Goal: Complete application form: Complete application form

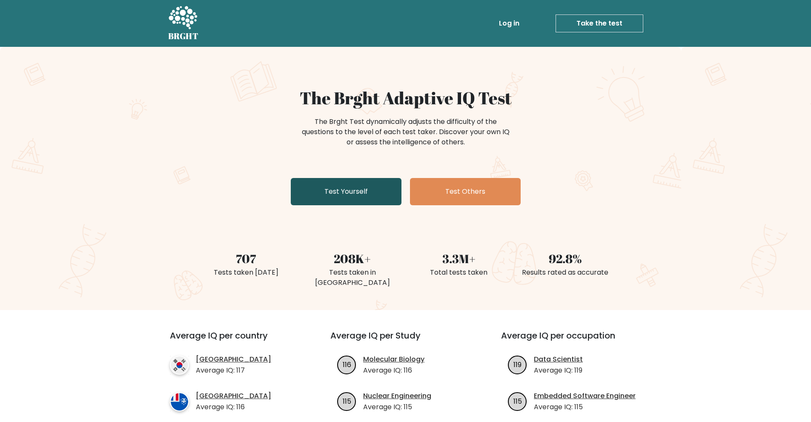
click at [318, 196] on link "Test Yourself" at bounding box center [346, 191] width 111 height 27
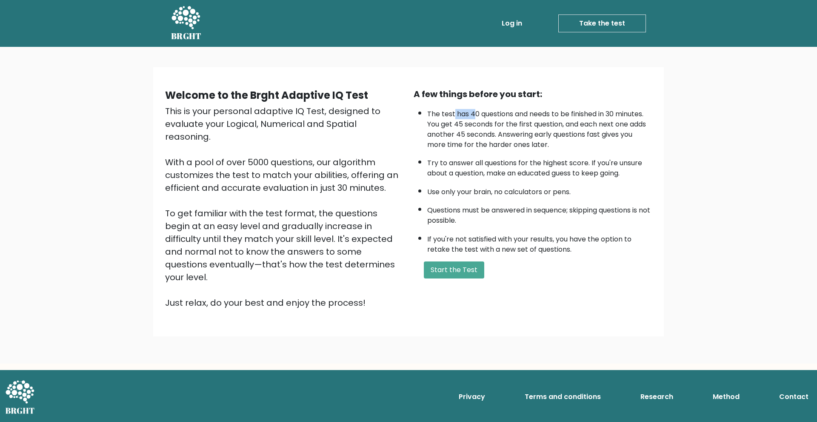
drag, startPoint x: 455, startPoint y: 109, endPoint x: 489, endPoint y: 112, distance: 35.0
click at [482, 111] on li "The test has 40 questions and needs to be finished in 30 minutes. You get 45 se…" at bounding box center [539, 127] width 225 height 45
click at [504, 112] on li "The test has 40 questions and needs to be finished in 30 minutes. You get 45 se…" at bounding box center [539, 127] width 225 height 45
click at [502, 126] on li "The test has 40 questions and needs to be finished in 30 minutes. You get 45 se…" at bounding box center [539, 127] width 225 height 45
click at [459, 269] on button "Start the Test" at bounding box center [454, 269] width 60 height 17
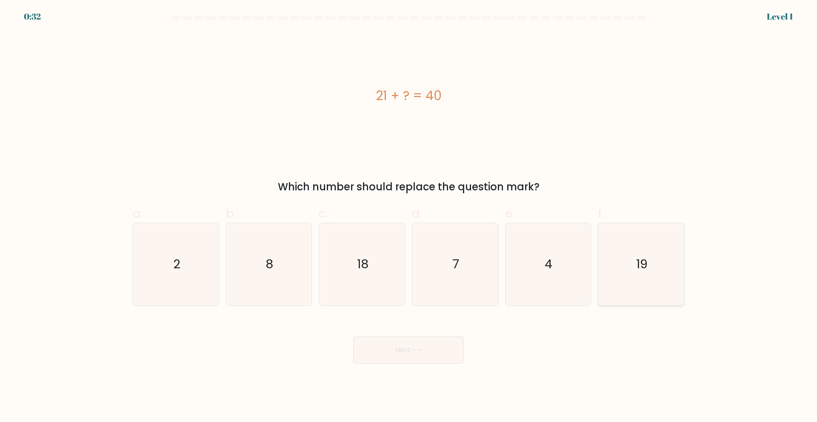
click at [628, 254] on icon "19" at bounding box center [641, 264] width 82 height 82
click at [409, 217] on input "f. 19" at bounding box center [409, 214] width 0 height 6
radio input "true"
click at [410, 350] on button "Next" at bounding box center [408, 349] width 111 height 27
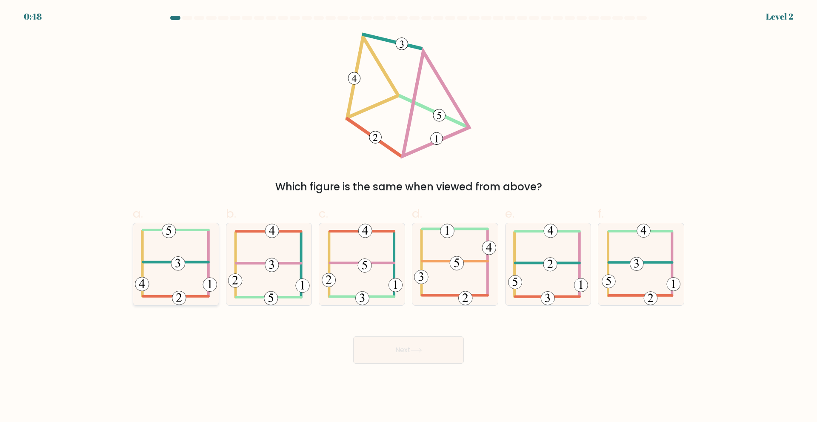
click at [170, 262] on 406 at bounding box center [176, 262] width 66 height 0
click at [409, 217] on input "a." at bounding box center [409, 214] width 0 height 6
radio input "true"
click at [381, 348] on button "Next" at bounding box center [408, 349] width 111 height 27
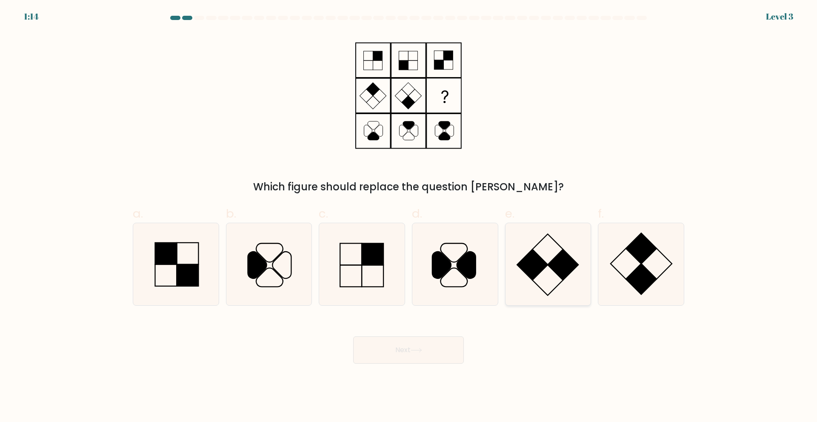
click at [563, 266] on rect at bounding box center [563, 264] width 31 height 31
click at [409, 217] on input "e." at bounding box center [409, 214] width 0 height 6
radio input "true"
click at [403, 350] on button "Next" at bounding box center [408, 349] width 111 height 27
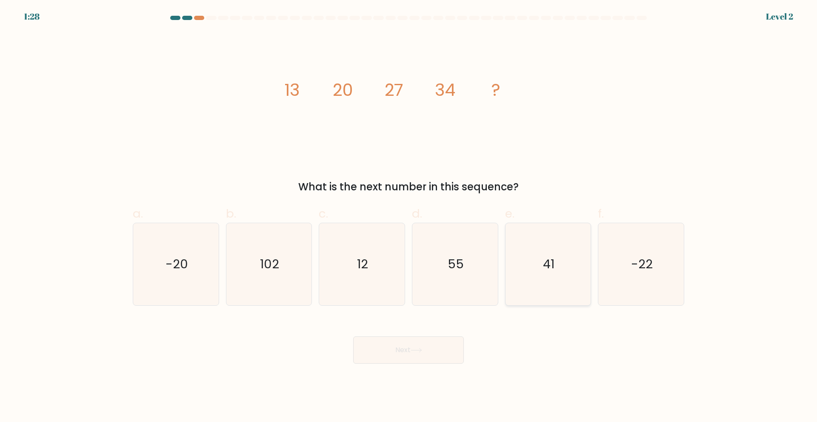
click at [532, 276] on icon "41" at bounding box center [548, 264] width 82 height 82
click at [409, 217] on input "e. 41" at bounding box center [409, 214] width 0 height 6
radio input "true"
click at [382, 348] on button "Next" at bounding box center [408, 349] width 111 height 27
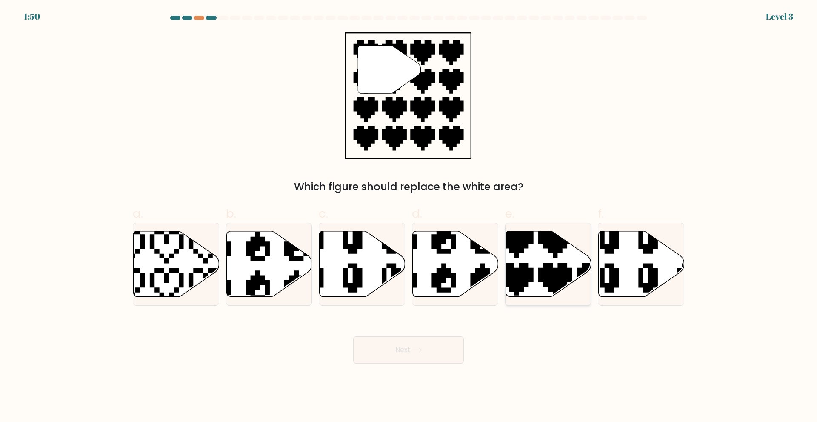
click at [520, 246] on icon at bounding box center [575, 299] width 150 height 150
click at [409, 217] on input "e." at bounding box center [409, 214] width 0 height 6
radio input "true"
click at [395, 350] on button "Next" at bounding box center [408, 349] width 111 height 27
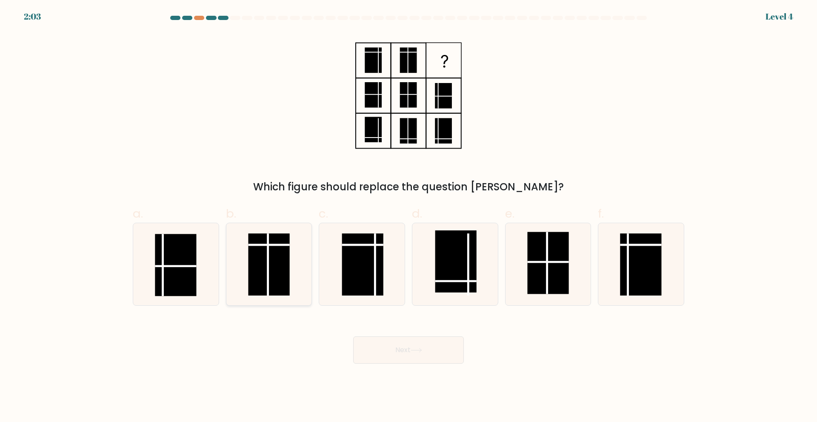
click at [272, 266] on rect at bounding box center [269, 264] width 41 height 62
click at [409, 217] on input "b." at bounding box center [409, 214] width 0 height 6
radio input "true"
click at [451, 365] on body "2:02 Level 4" at bounding box center [408, 211] width 817 height 422
click at [408, 346] on button "Next" at bounding box center [408, 349] width 111 height 27
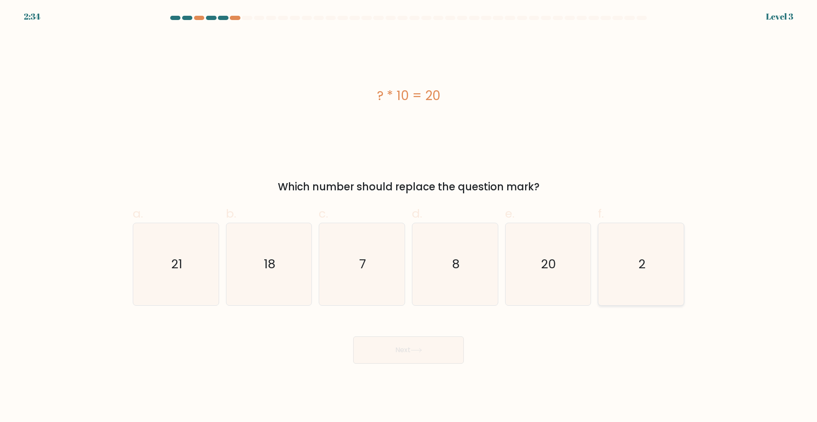
click at [629, 253] on icon "2" at bounding box center [641, 264] width 82 height 82
click at [409, 217] on input "f. 2" at bounding box center [409, 214] width 0 height 6
radio input "true"
click at [403, 346] on button "Next" at bounding box center [408, 349] width 111 height 27
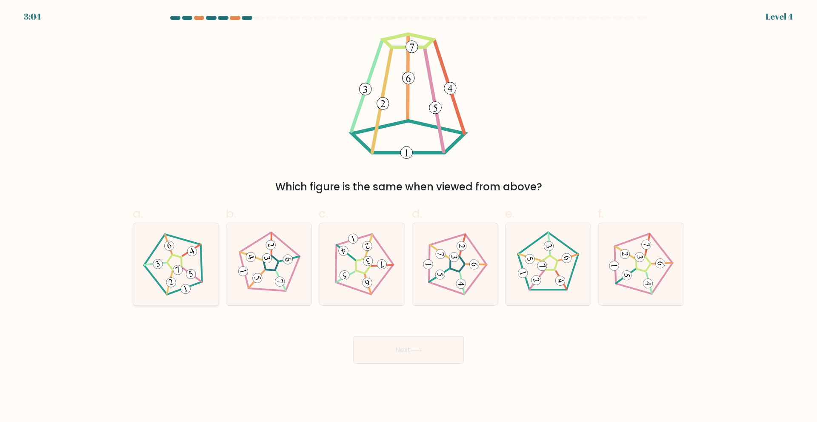
click at [190, 276] on 177 at bounding box center [191, 274] width 12 height 12
click at [409, 217] on input "a." at bounding box center [409, 214] width 0 height 6
radio input "true"
drag, startPoint x: 413, startPoint y: 352, endPoint x: 398, endPoint y: 352, distance: 14.5
click at [413, 352] on icon at bounding box center [416, 350] width 11 height 5
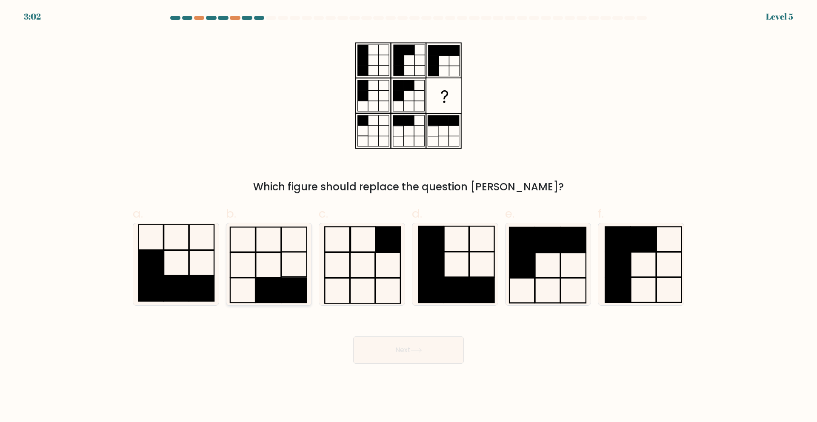
click at [293, 254] on icon at bounding box center [269, 264] width 82 height 82
click at [409, 217] on input "b." at bounding box center [409, 214] width 0 height 6
radio input "true"
click at [422, 351] on icon at bounding box center [416, 350] width 11 height 5
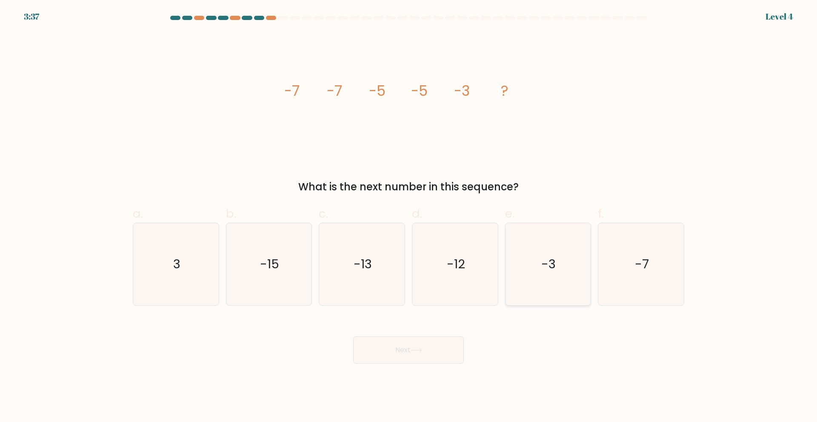
click at [554, 267] on text "-3" at bounding box center [549, 263] width 14 height 17
click at [409, 217] on input "e. -3" at bounding box center [409, 214] width 0 height 6
radio input "true"
click at [404, 350] on button "Next" at bounding box center [408, 349] width 111 height 27
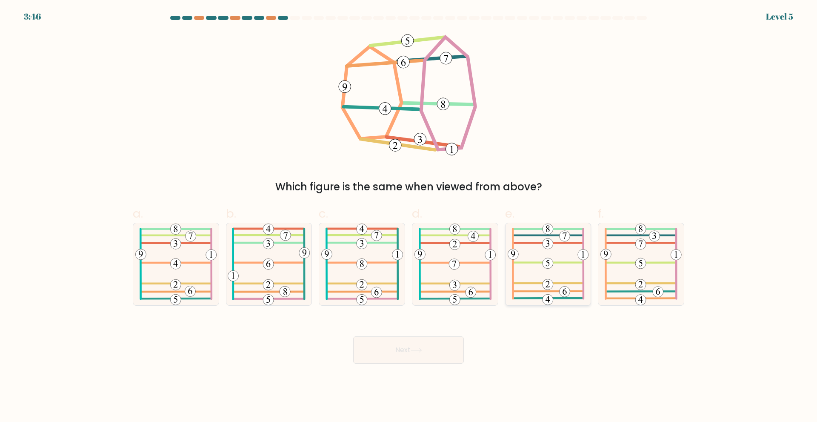
click at [564, 289] on 693 at bounding box center [565, 291] width 11 height 11
click at [409, 217] on input "e." at bounding box center [409, 214] width 0 height 6
radio input "true"
click at [384, 343] on button "Next" at bounding box center [408, 349] width 111 height 27
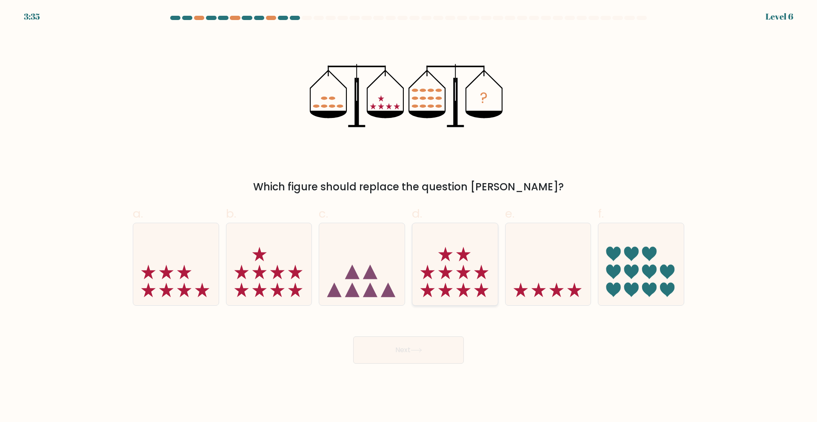
click at [456, 271] on icon at bounding box center [455, 264] width 86 height 71
click at [409, 217] on input "d." at bounding box center [409, 214] width 0 height 6
radio input "true"
click at [395, 343] on button "Next" at bounding box center [408, 349] width 111 height 27
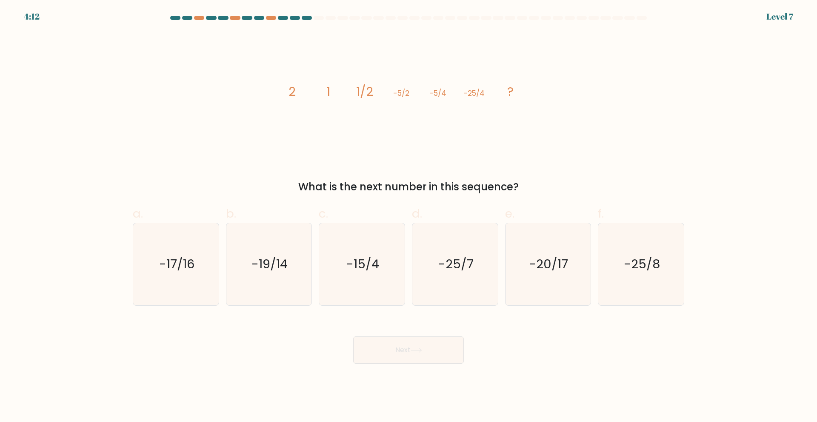
click at [478, 95] on tspan "-25/4" at bounding box center [474, 93] width 21 height 10
click at [369, 269] on text "-15/4" at bounding box center [362, 263] width 33 height 17
click at [409, 217] on input "c. -15/4" at bounding box center [409, 214] width 0 height 6
radio input "true"
click at [395, 357] on button "Next" at bounding box center [408, 349] width 111 height 27
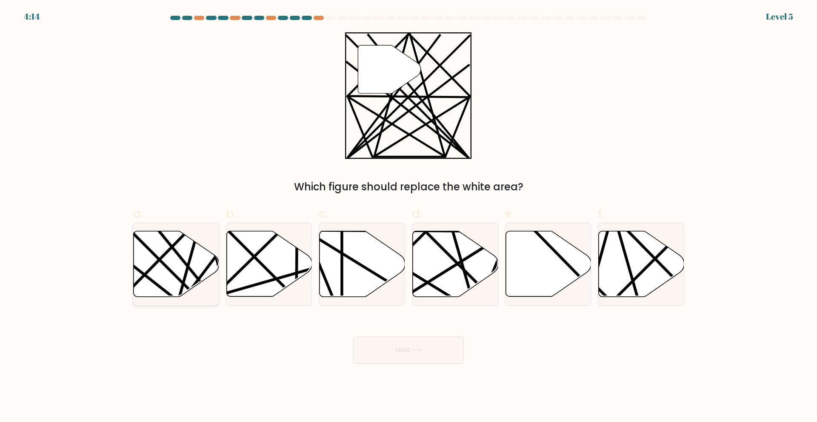
click at [165, 243] on icon at bounding box center [177, 264] width 86 height 66
click at [409, 217] on input "a." at bounding box center [409, 214] width 0 height 6
radio input "true"
click at [422, 353] on button "Next" at bounding box center [408, 349] width 111 height 27
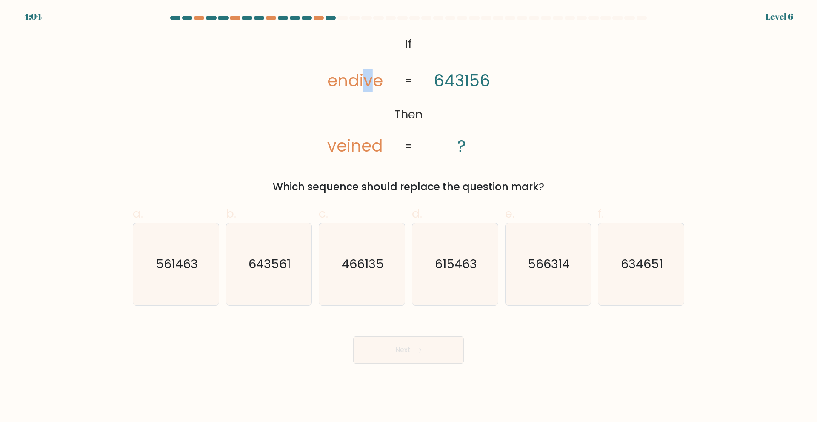
click at [366, 83] on tspan "endive" at bounding box center [355, 80] width 56 height 23
drag, startPoint x: 344, startPoint y: 147, endPoint x: 350, endPoint y: 148, distance: 5.7
click at [350, 148] on tspan "veined" at bounding box center [355, 145] width 56 height 23
click at [361, 81] on tspan "endive" at bounding box center [355, 80] width 56 height 23
drag, startPoint x: 354, startPoint y: 146, endPoint x: 361, endPoint y: 146, distance: 7.2
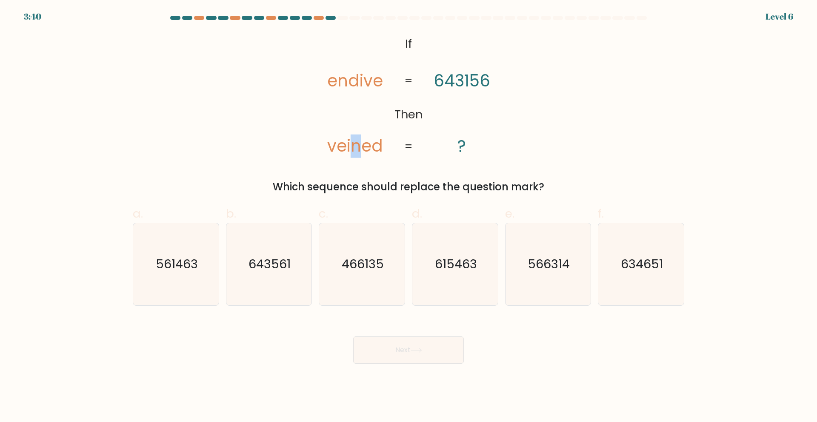
click at [361, 146] on tspan "veined" at bounding box center [355, 145] width 56 height 23
click at [183, 276] on icon "561463" at bounding box center [176, 264] width 82 height 82
click at [409, 217] on input "a. 561463" at bounding box center [409, 214] width 0 height 6
radio input "true"
click at [403, 355] on button "Next" at bounding box center [408, 349] width 111 height 27
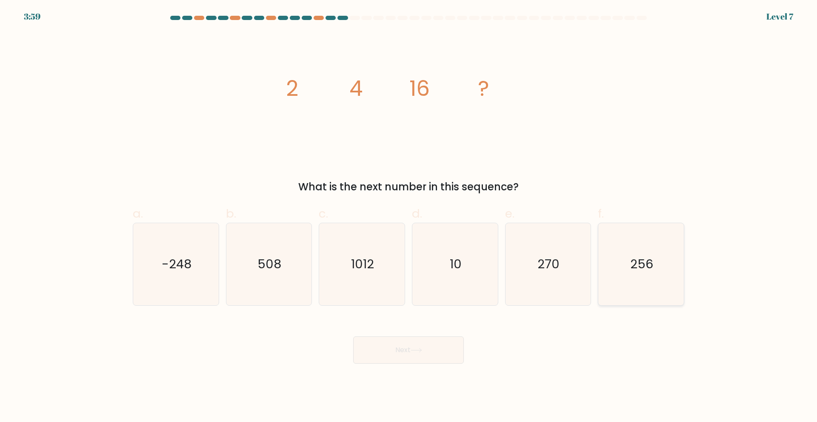
click at [623, 252] on icon "256" at bounding box center [641, 264] width 82 height 82
click at [409, 217] on input "f. 256" at bounding box center [409, 214] width 0 height 6
radio input "true"
click at [382, 353] on button "Next" at bounding box center [408, 349] width 111 height 27
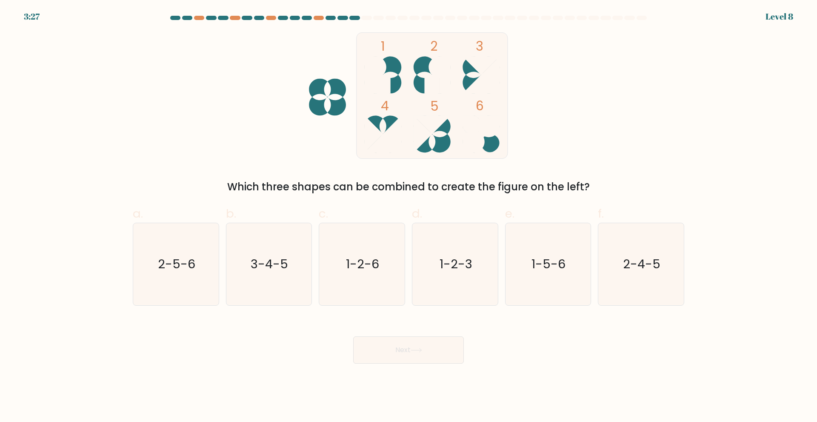
drag, startPoint x: 421, startPoint y: 315, endPoint x: 425, endPoint y: 310, distance: 5.7
click at [422, 315] on form at bounding box center [408, 190] width 817 height 348
click at [443, 258] on text "1-2-3" at bounding box center [456, 263] width 33 height 17
click at [409, 217] on input "d. 1-2-3" at bounding box center [409, 214] width 0 height 6
radio input "true"
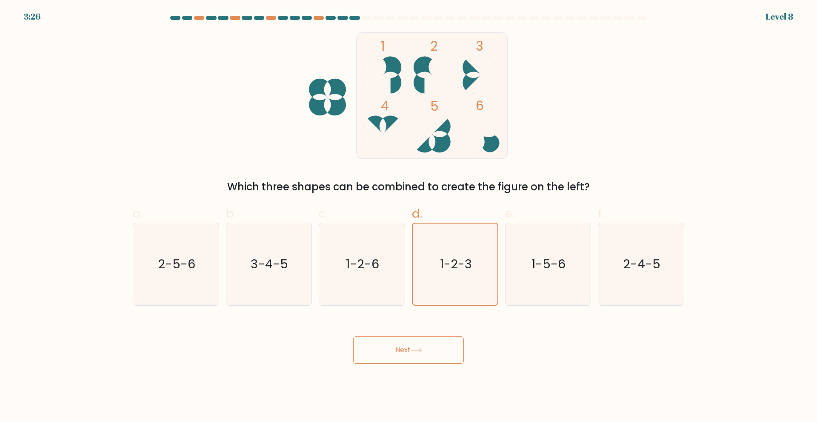
click at [400, 354] on button "Next" at bounding box center [408, 349] width 111 height 27
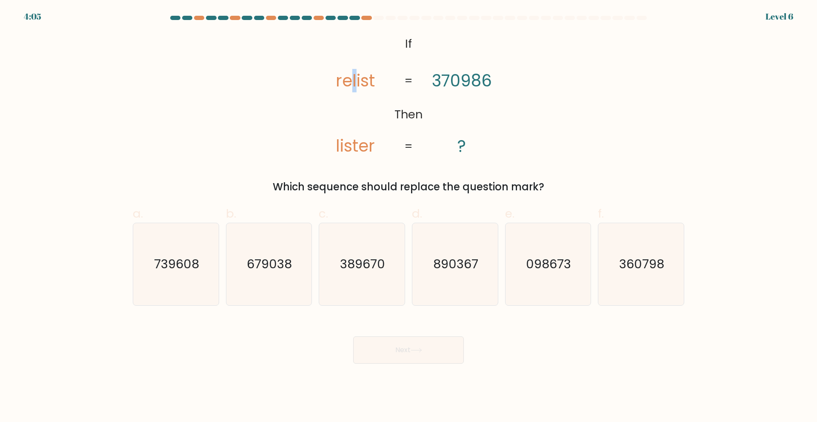
click at [353, 78] on tspan "relist" at bounding box center [355, 80] width 39 height 23
drag, startPoint x: 459, startPoint y: 79, endPoint x: 455, endPoint y: 80, distance: 4.3
click at [455, 80] on tspan "370986" at bounding box center [462, 80] width 60 height 23
click at [541, 273] on icon "098673" at bounding box center [548, 264] width 82 height 82
click at [409, 217] on input "e. 098673" at bounding box center [409, 214] width 0 height 6
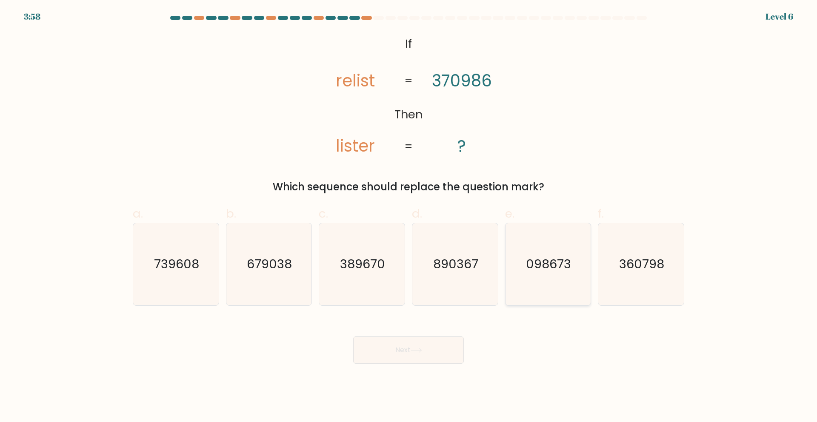
radio input "true"
click at [410, 356] on button "Next" at bounding box center [408, 349] width 111 height 27
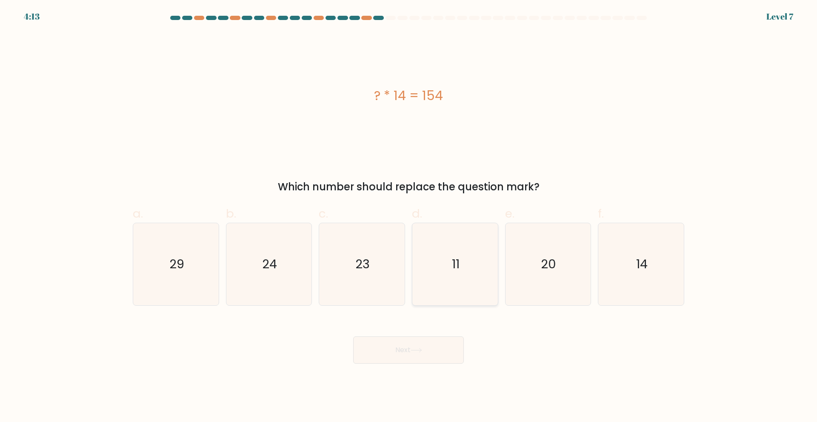
click at [434, 259] on icon "11" at bounding box center [455, 264] width 82 height 82
click at [409, 217] on input "d. 11" at bounding box center [409, 214] width 0 height 6
radio input "true"
click at [398, 344] on button "Next" at bounding box center [408, 349] width 111 height 27
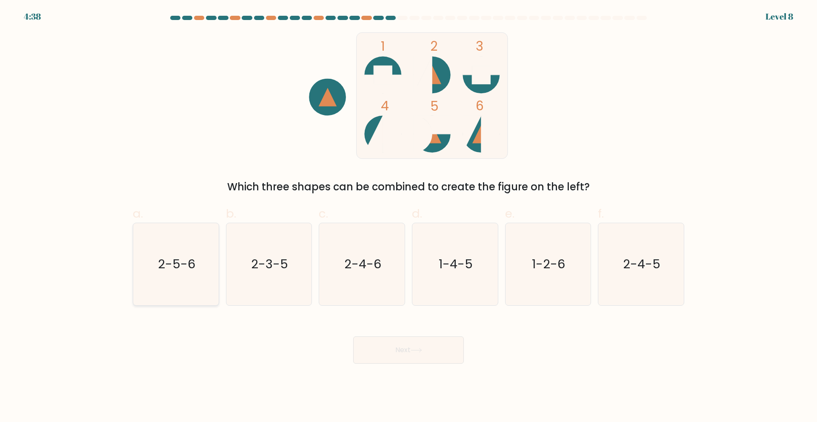
click at [188, 265] on text "2-5-6" at bounding box center [176, 263] width 37 height 17
click at [409, 217] on input "a. 2-5-6" at bounding box center [409, 214] width 0 height 6
radio input "true"
click at [394, 349] on button "Next" at bounding box center [408, 349] width 111 height 27
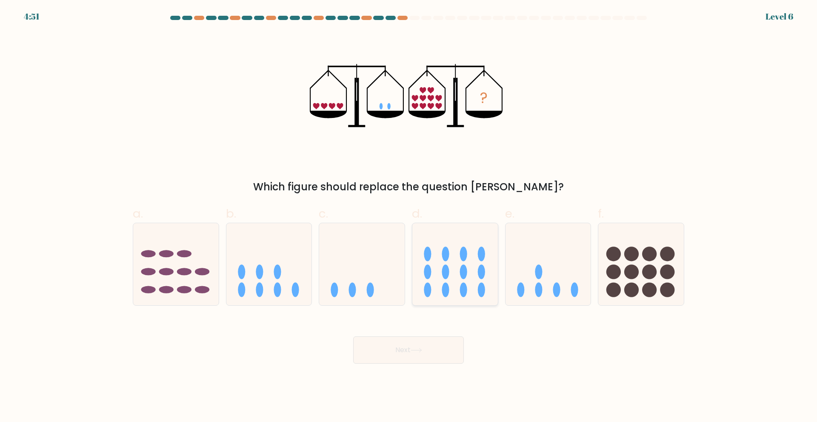
click at [462, 264] on icon at bounding box center [455, 264] width 86 height 71
click at [409, 217] on input "d." at bounding box center [409, 214] width 0 height 6
radio input "true"
click at [409, 354] on button "Next" at bounding box center [408, 349] width 111 height 27
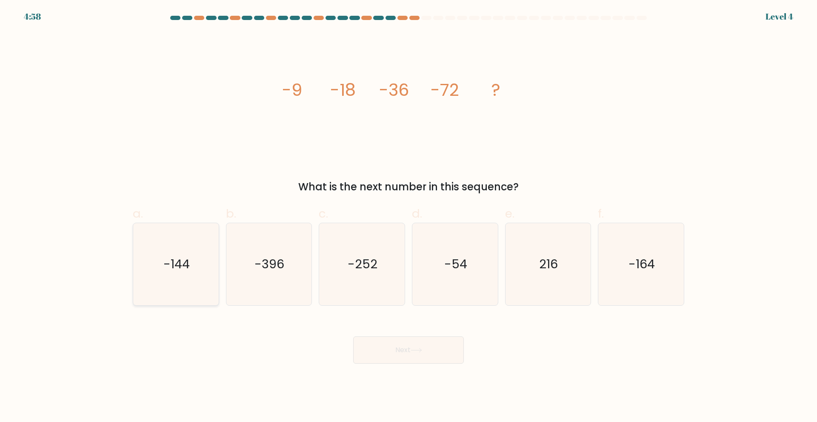
click at [177, 271] on text "-144" at bounding box center [176, 263] width 26 height 17
click at [409, 217] on input "a. -144" at bounding box center [409, 214] width 0 height 6
radio input "true"
click at [410, 353] on button "Next" at bounding box center [408, 349] width 111 height 27
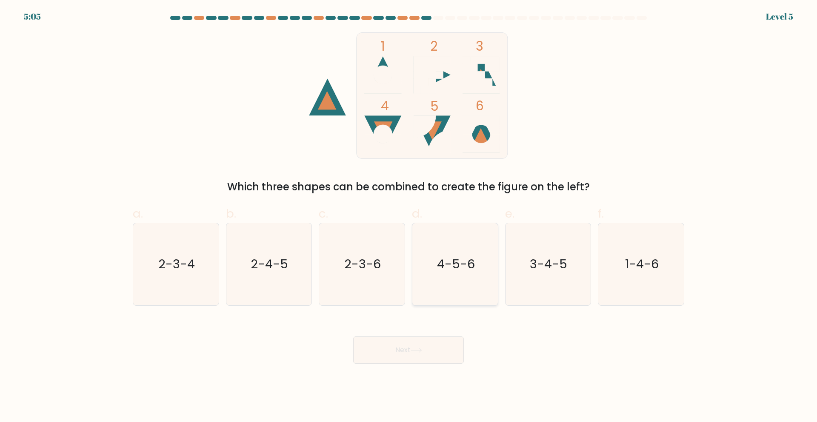
click at [469, 263] on text "4-5-6" at bounding box center [456, 263] width 38 height 17
click at [409, 217] on input "d. 4-5-6" at bounding box center [409, 214] width 0 height 6
radio input "true"
click at [408, 338] on button "Next" at bounding box center [408, 349] width 111 height 27
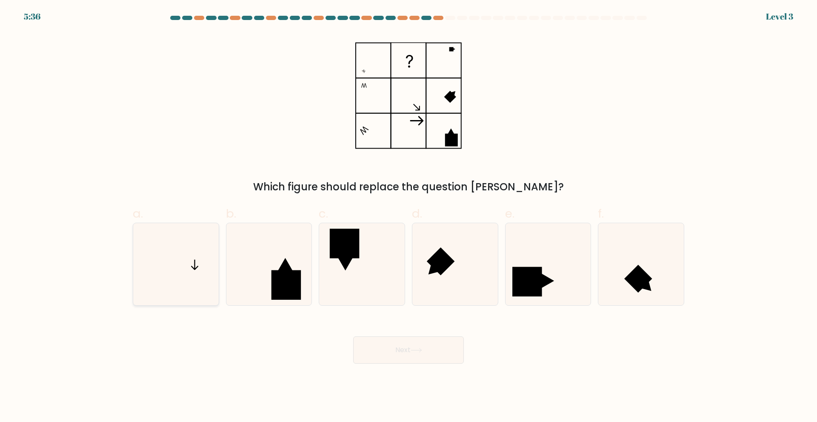
click at [189, 267] on icon at bounding box center [176, 264] width 82 height 82
click at [409, 217] on input "a." at bounding box center [409, 214] width 0 height 6
radio input "true"
click at [433, 359] on button "Next" at bounding box center [408, 349] width 111 height 27
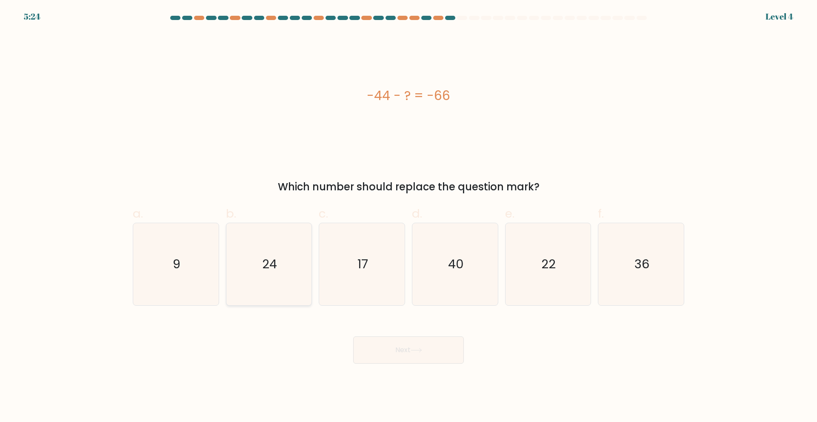
click at [278, 270] on icon "24" at bounding box center [269, 264] width 82 height 82
click at [409, 217] on input "b. 24" at bounding box center [409, 214] width 0 height 6
radio input "true"
click at [390, 357] on button "Next" at bounding box center [408, 349] width 111 height 27
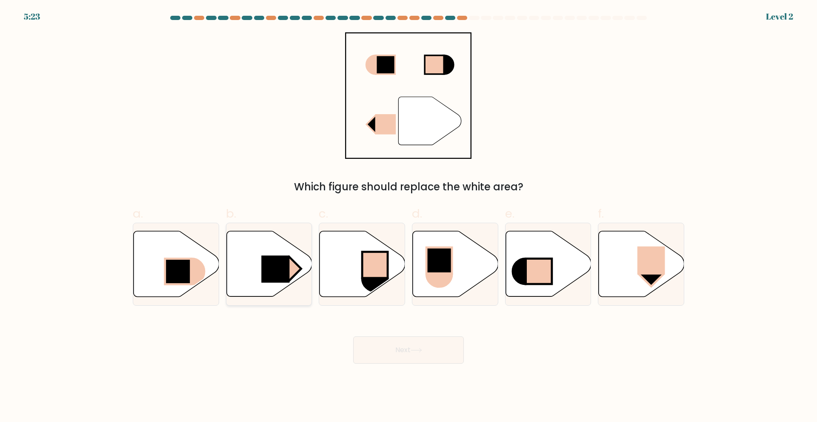
click at [288, 272] on rect at bounding box center [275, 268] width 28 height 27
click at [409, 217] on input "b." at bounding box center [409, 214] width 0 height 6
radio input "true"
click at [406, 354] on button "Next" at bounding box center [408, 349] width 111 height 27
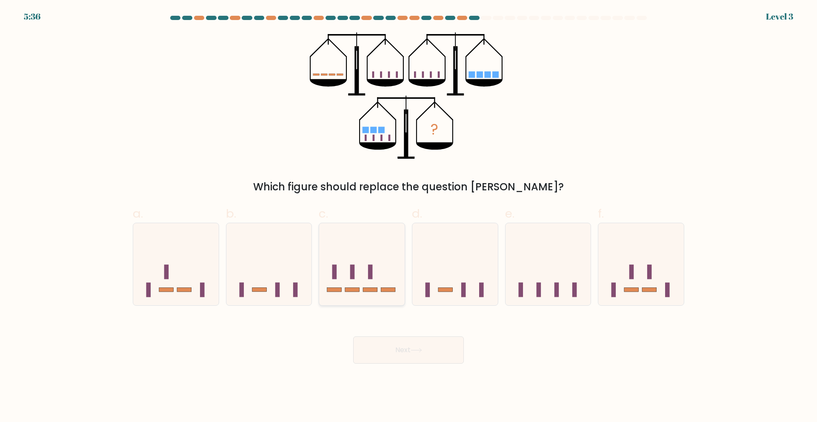
click at [372, 282] on icon at bounding box center [362, 264] width 86 height 71
click at [409, 217] on input "c." at bounding box center [409, 214] width 0 height 6
radio input "true"
click at [418, 354] on button "Next" at bounding box center [408, 349] width 111 height 27
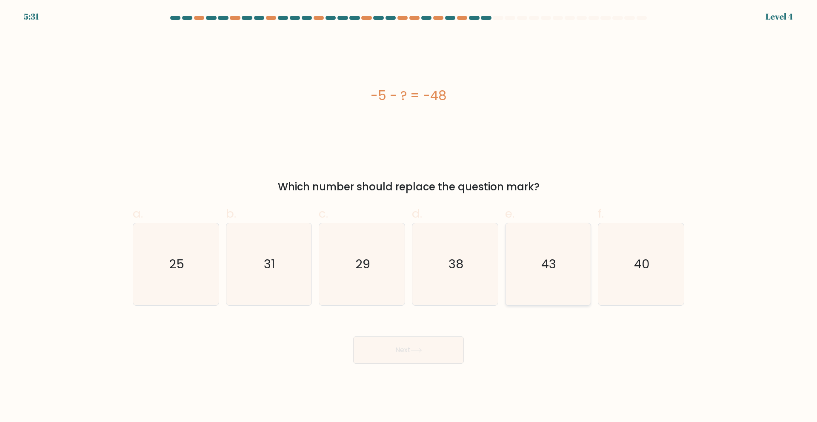
click at [538, 259] on icon "43" at bounding box center [548, 264] width 82 height 82
click at [409, 217] on input "e. 43" at bounding box center [409, 214] width 0 height 6
radio input "true"
click at [444, 352] on button "Next" at bounding box center [408, 349] width 111 height 27
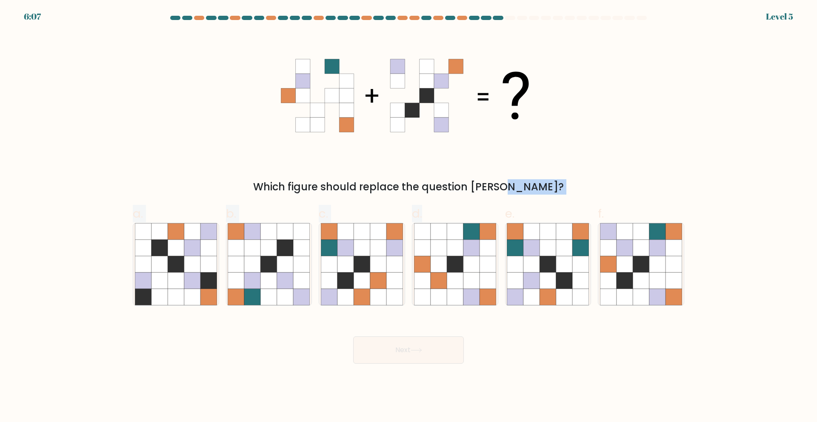
drag, startPoint x: 485, startPoint y: 195, endPoint x: 520, endPoint y: 195, distance: 35.3
click at [506, 195] on form at bounding box center [408, 190] width 817 height 348
click at [520, 195] on form at bounding box center [408, 190] width 817 height 348
click at [634, 281] on icon at bounding box center [641, 280] width 16 height 16
click at [409, 217] on input "f." at bounding box center [409, 214] width 0 height 6
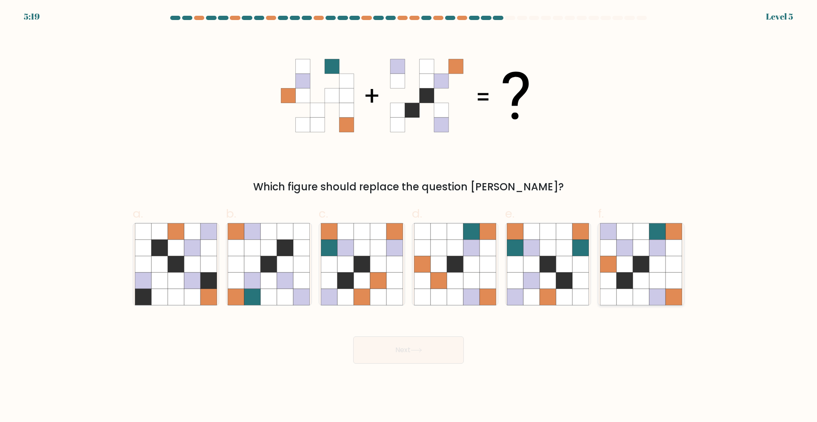
radio input "true"
click at [395, 346] on button "Next" at bounding box center [408, 349] width 111 height 27
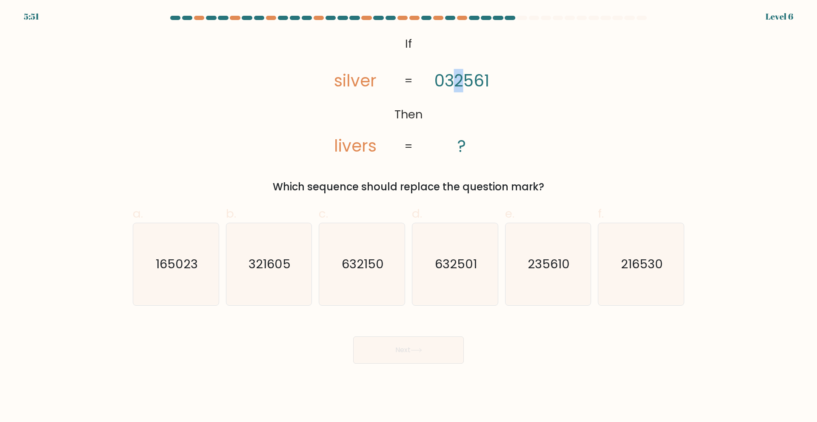
drag, startPoint x: 464, startPoint y: 80, endPoint x: 458, endPoint y: 80, distance: 6.0
click at [458, 80] on tspan "032561" at bounding box center [462, 80] width 55 height 23
click at [348, 77] on tspan "silver" at bounding box center [355, 80] width 43 height 23
click at [349, 105] on icon "@import url('https://fonts.googleapis.com/css?family=Abril+Fatface:400,100,100i…" at bounding box center [409, 95] width 206 height 126
click at [549, 267] on text "235610" at bounding box center [549, 263] width 42 height 17
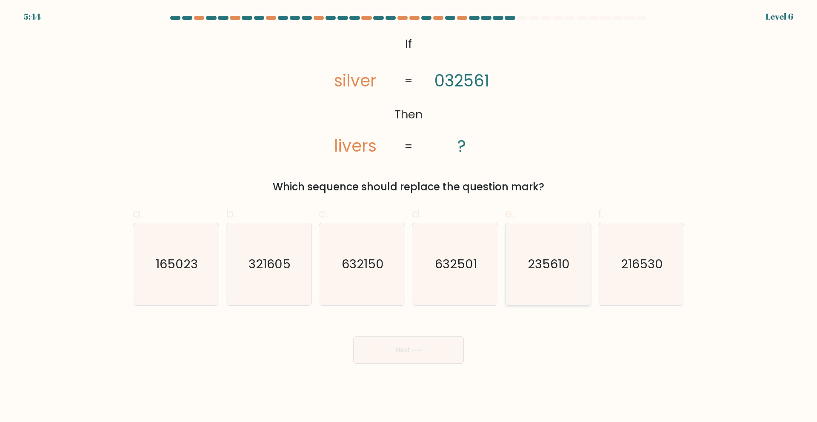
click at [409, 217] on input "e. 235610" at bounding box center [409, 214] width 0 height 6
radio input "true"
click at [399, 358] on button "Next" at bounding box center [408, 349] width 111 height 27
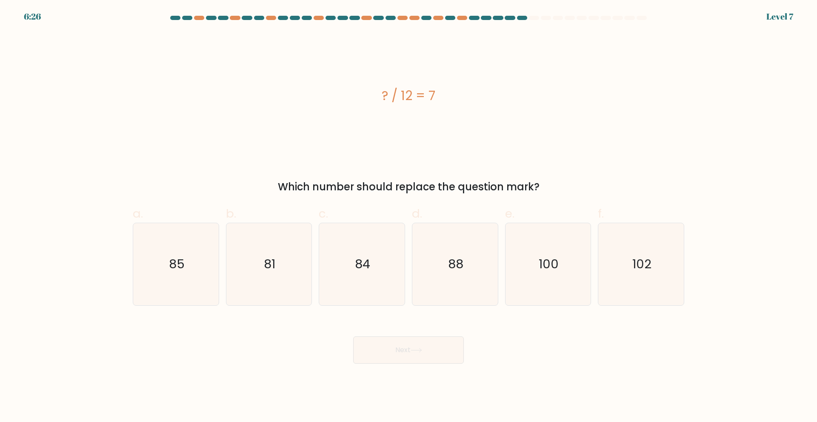
drag, startPoint x: 431, startPoint y: 187, endPoint x: 481, endPoint y: 184, distance: 49.9
click at [479, 185] on div "Which number should replace the question mark?" at bounding box center [408, 186] width 541 height 15
click at [509, 184] on div "Which number should replace the question mark?" at bounding box center [408, 186] width 541 height 15
click at [368, 257] on text "84" at bounding box center [362, 263] width 15 height 17
click at [409, 217] on input "c. 84" at bounding box center [409, 214] width 0 height 6
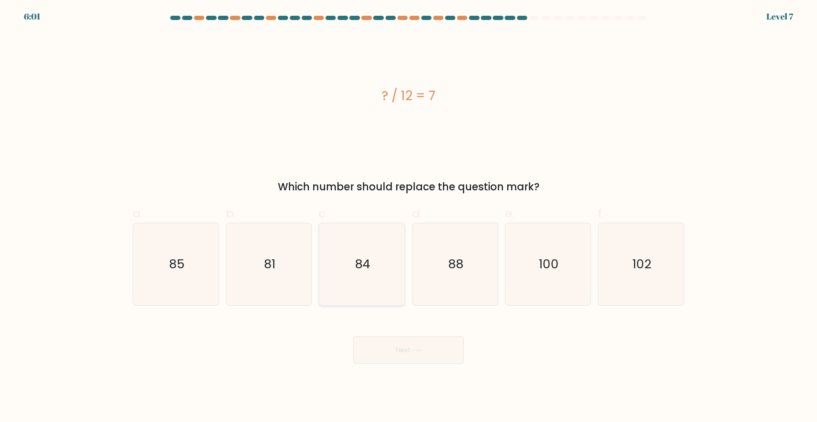
radio input "true"
click at [412, 344] on button "Next" at bounding box center [408, 349] width 111 height 27
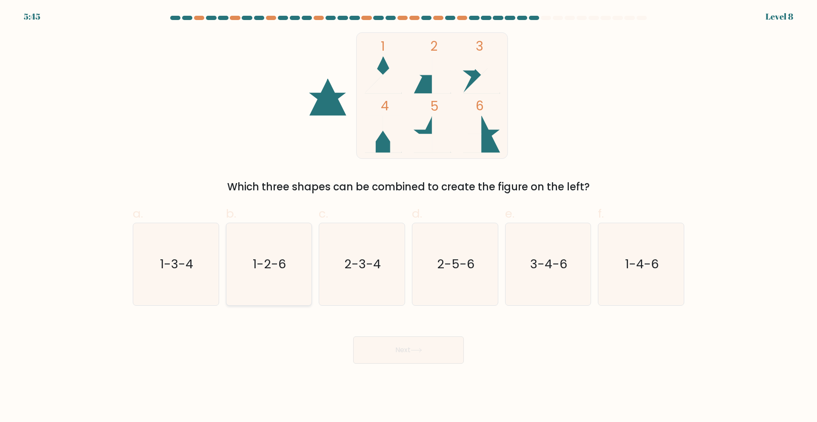
click at [252, 290] on icon "1-2-6" at bounding box center [269, 264] width 82 height 82
click at [409, 217] on input "b. 1-2-6" at bounding box center [409, 214] width 0 height 6
radio input "true"
click at [396, 345] on button "Next" at bounding box center [408, 349] width 111 height 27
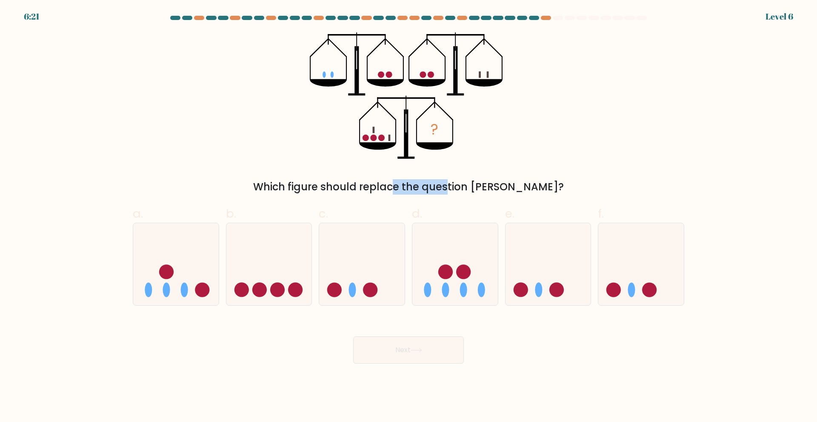
drag, startPoint x: 374, startPoint y: 186, endPoint x: 410, endPoint y: 184, distance: 36.7
click at [408, 184] on div "Which figure should replace the question mark?" at bounding box center [408, 186] width 541 height 15
click at [421, 184] on div "Which figure should replace the question mark?" at bounding box center [408, 186] width 541 height 15
click at [175, 290] on icon at bounding box center [176, 264] width 86 height 71
click at [409, 217] on input "a." at bounding box center [409, 214] width 0 height 6
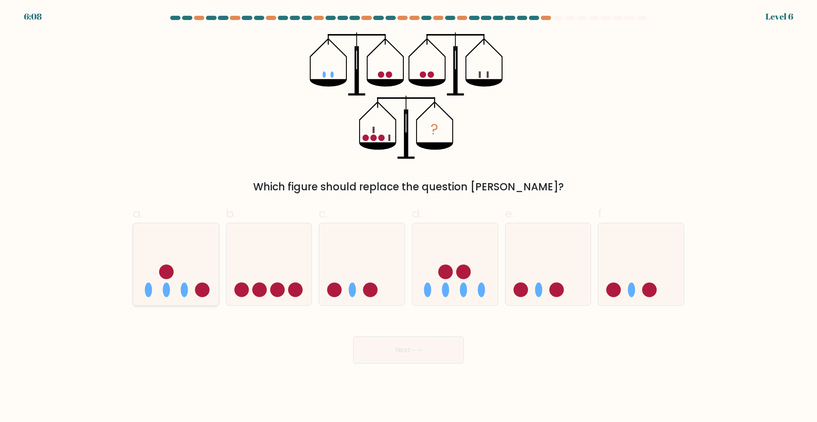
radio input "true"
click at [386, 352] on button "Next" at bounding box center [408, 349] width 111 height 27
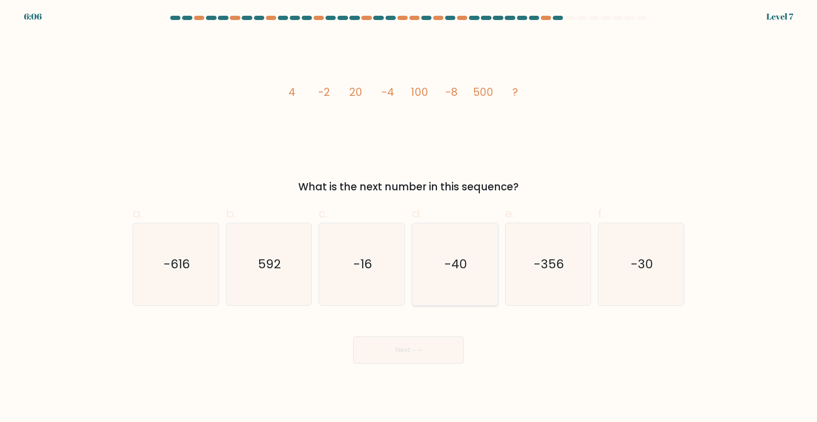
click at [458, 261] on text "-40" at bounding box center [455, 263] width 23 height 17
click at [409, 217] on input "d. -40" at bounding box center [409, 214] width 0 height 6
radio input "true"
click at [395, 352] on button "Next" at bounding box center [408, 349] width 111 height 27
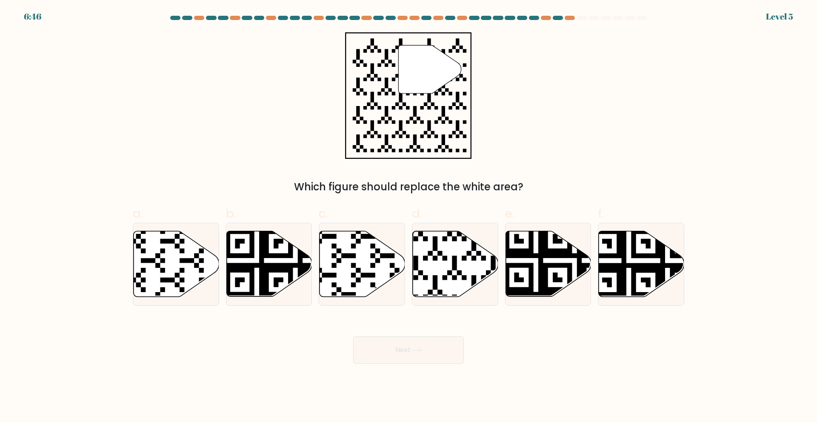
drag, startPoint x: 458, startPoint y: 182, endPoint x: 509, endPoint y: 185, distance: 50.8
click at [482, 184] on div "Which figure should replace the white area?" at bounding box center [408, 186] width 541 height 15
click at [527, 185] on div "Which figure should replace the white area?" at bounding box center [408, 186] width 541 height 15
click at [433, 246] on icon at bounding box center [427, 299] width 155 height 155
click at [409, 217] on input "d." at bounding box center [409, 214] width 0 height 6
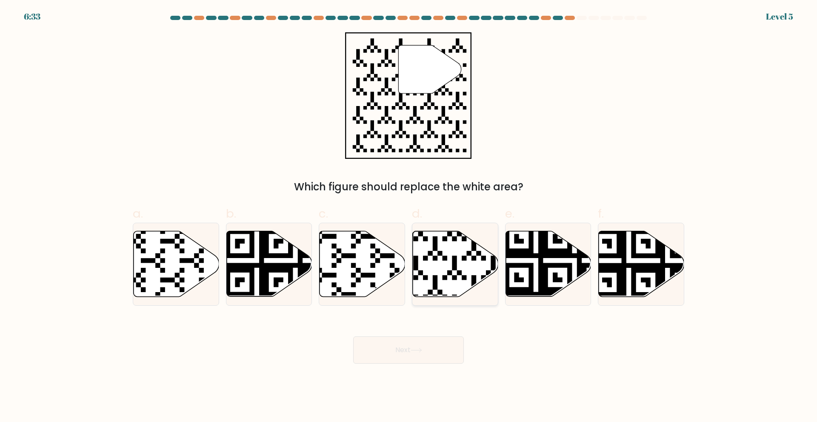
radio input "true"
click at [409, 353] on button "Next" at bounding box center [408, 349] width 111 height 27
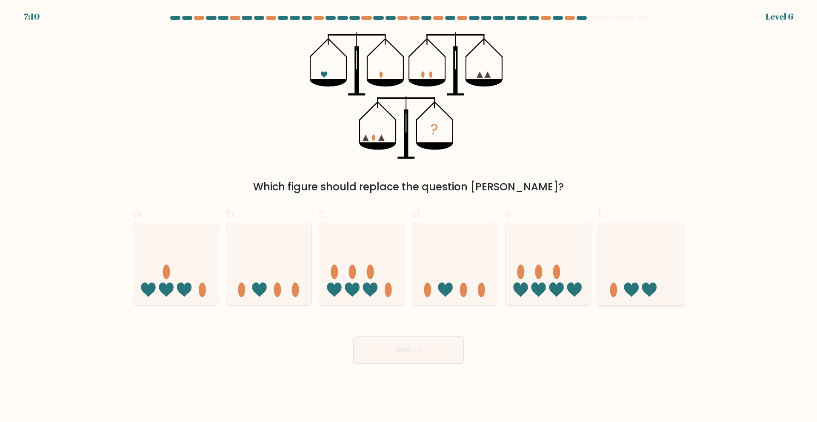
click at [641, 301] on div at bounding box center [641, 264] width 86 height 83
click at [409, 217] on input "f." at bounding box center [409, 214] width 0 height 6
radio input "true"
click at [369, 350] on button "Next" at bounding box center [408, 349] width 111 height 27
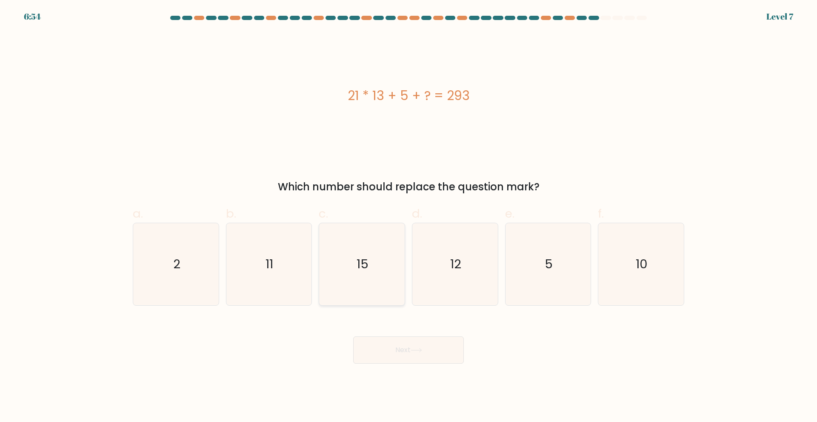
click at [358, 283] on icon "15" at bounding box center [362, 264] width 82 height 82
click at [409, 217] on input "c. 15" at bounding box center [409, 214] width 0 height 6
radio input "true"
click at [395, 344] on button "Next" at bounding box center [408, 349] width 111 height 27
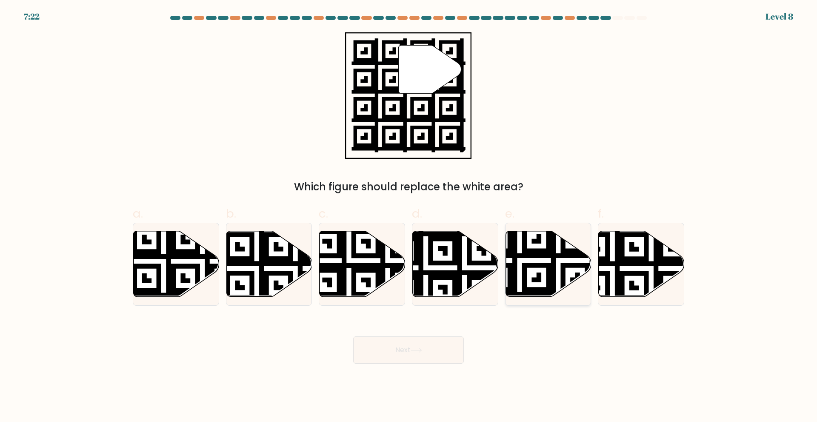
click at [529, 273] on icon at bounding box center [549, 264] width 86 height 66
click at [409, 217] on input "e." at bounding box center [409, 214] width 0 height 6
radio input "true"
click at [403, 346] on button "Next" at bounding box center [408, 349] width 111 height 27
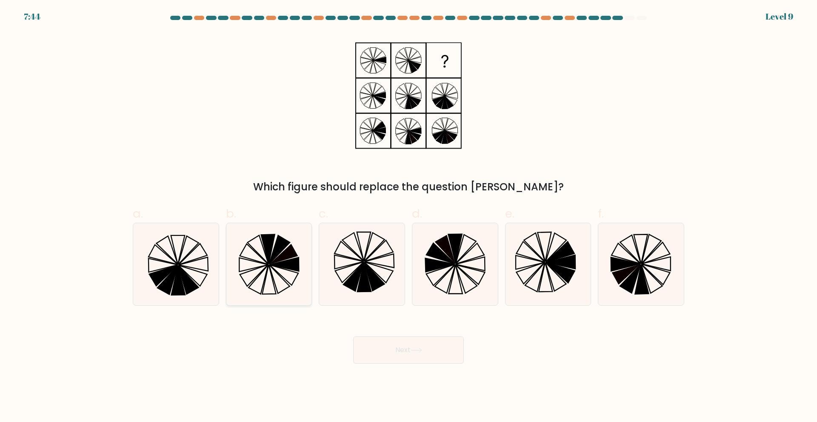
click at [272, 269] on icon at bounding box center [269, 264] width 82 height 82
click at [409, 217] on input "b." at bounding box center [409, 214] width 0 height 6
radio input "true"
click at [448, 355] on button "Next" at bounding box center [408, 349] width 111 height 27
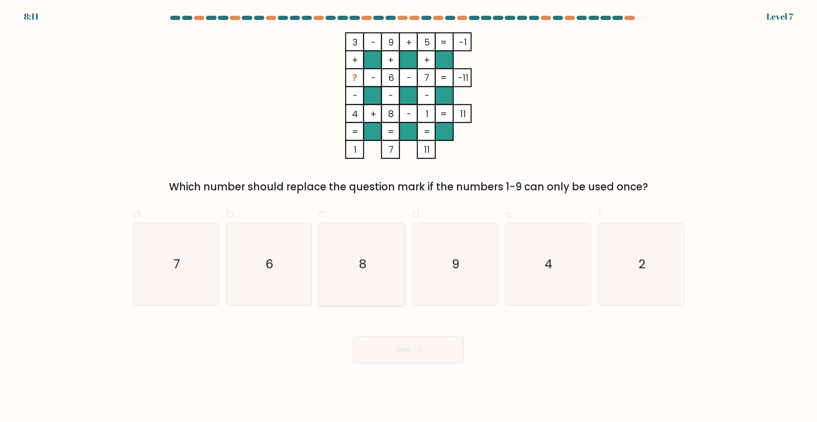
click at [369, 254] on icon "8" at bounding box center [362, 264] width 82 height 82
click at [409, 217] on input "c. 8" at bounding box center [409, 214] width 0 height 6
radio input "true"
click at [417, 354] on button "Next" at bounding box center [408, 349] width 111 height 27
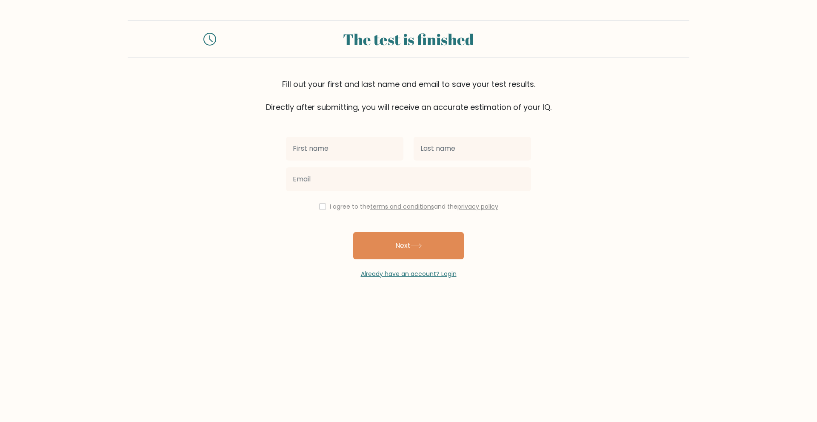
click at [341, 144] on input "text" at bounding box center [344, 149] width 117 height 24
type input "Joshua"
click at [420, 149] on input "text" at bounding box center [472, 149] width 117 height 24
type input "Martinez"
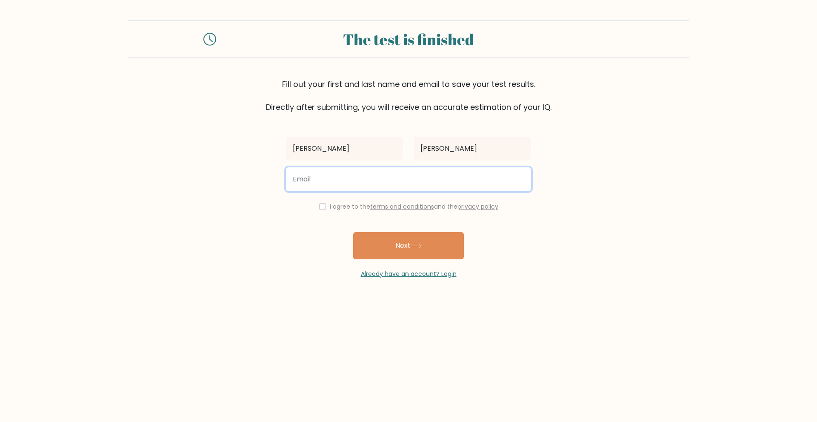
click at [414, 174] on input "email" at bounding box center [408, 179] width 245 height 24
type input "jmartinez062499@gmail.com"
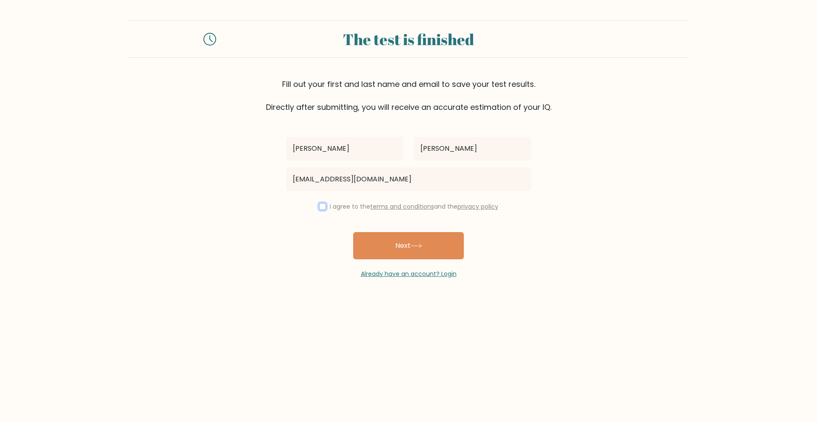
click at [319, 205] on input "checkbox" at bounding box center [322, 206] width 7 height 7
checkbox input "true"
click at [398, 244] on button "Next" at bounding box center [408, 245] width 111 height 27
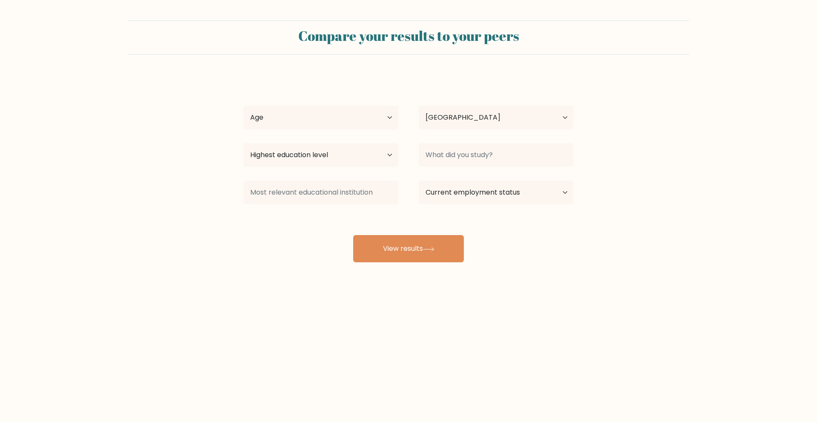
select select "PH"
click at [288, 152] on select "Highest education level No schooling Primary Lower Secondary Upper Secondary Oc…" at bounding box center [320, 155] width 155 height 24
select select "bachelors_degree"
click at [243, 143] on select "Highest education level No schooling Primary Lower Secondary Upper Secondary Oc…" at bounding box center [320, 155] width 155 height 24
click at [455, 158] on input at bounding box center [496, 155] width 155 height 24
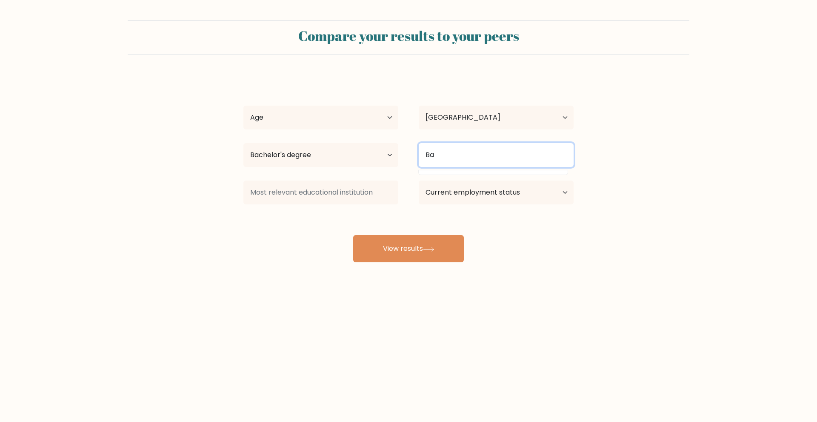
type input "B"
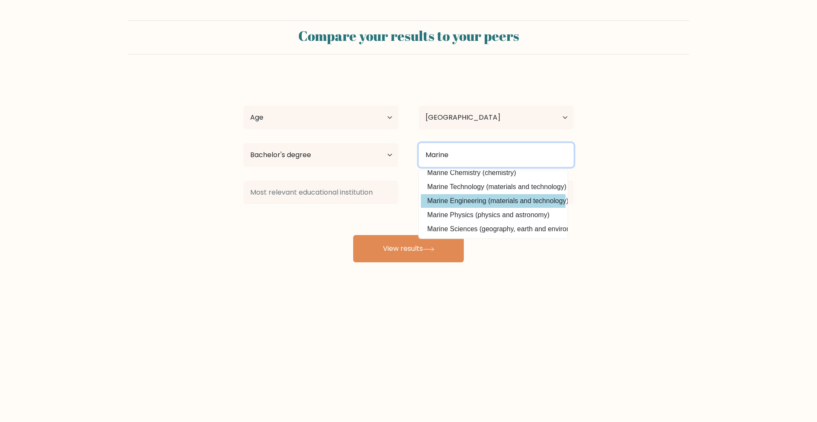
scroll to position [41, 0]
type input "Marine Transportation"
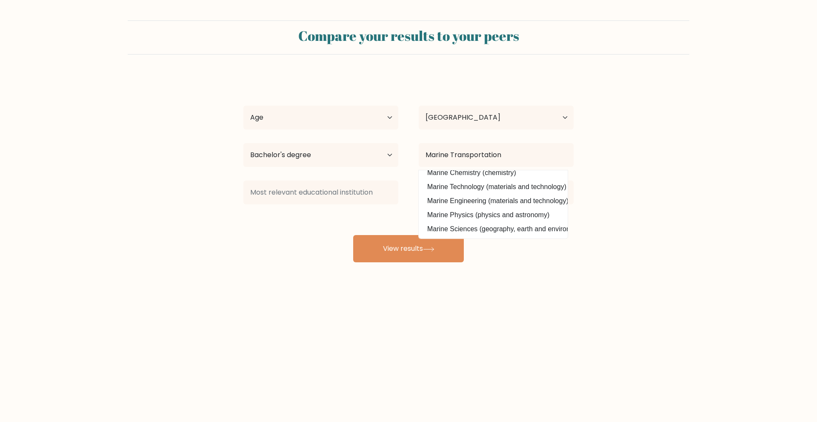
click at [637, 173] on form "Compare your results to your peers Joshua Martinez Age Under 18 years old 18-24…" at bounding box center [408, 141] width 817 height 242
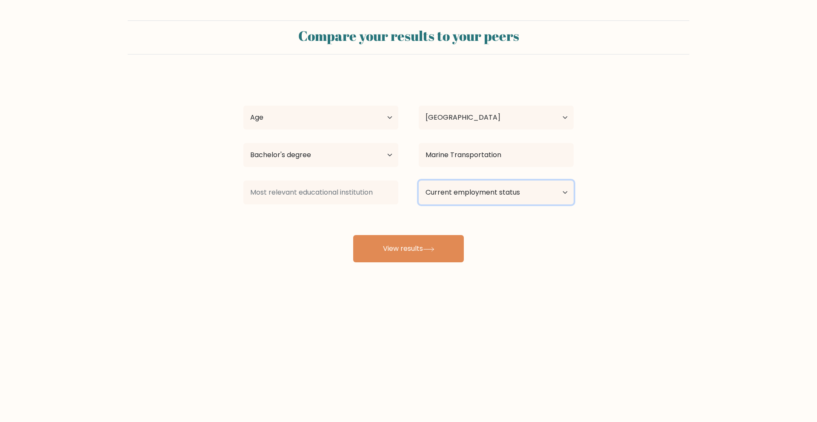
click at [494, 194] on select "Current employment status Employed Student Retired Other / prefer not to answer" at bounding box center [496, 192] width 155 height 24
select select "other"
click at [419, 180] on select "Current employment status Employed Student Retired Other / prefer not to answer" at bounding box center [496, 192] width 155 height 24
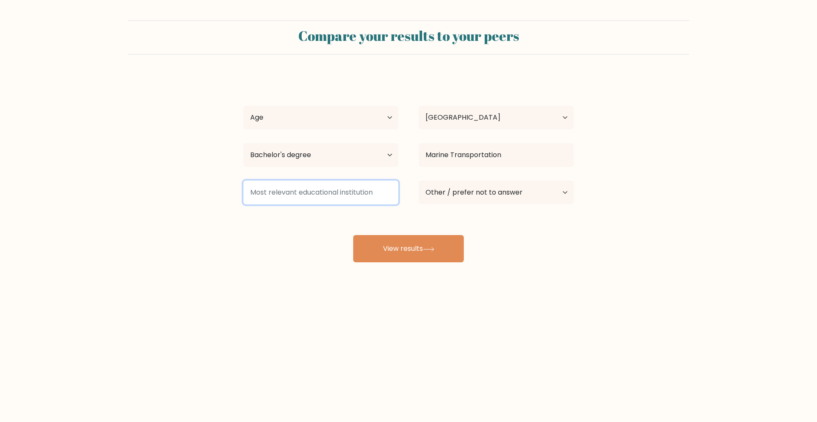
click at [339, 197] on input at bounding box center [320, 192] width 155 height 24
type input "m"
type input "N.A"
click at [246, 197] on input "N.A" at bounding box center [320, 192] width 155 height 24
click at [44, 193] on form "Compare your results to your peers Joshua Martinez Age Under 18 years old 18-24…" at bounding box center [408, 141] width 817 height 242
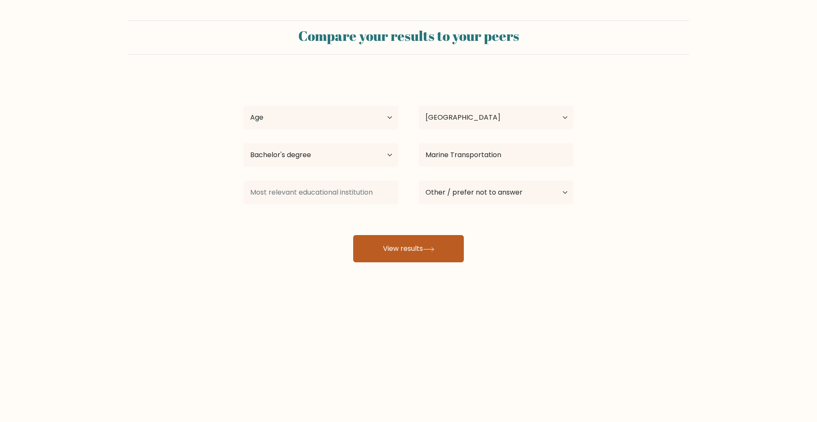
click at [398, 248] on button "View results" at bounding box center [408, 248] width 111 height 27
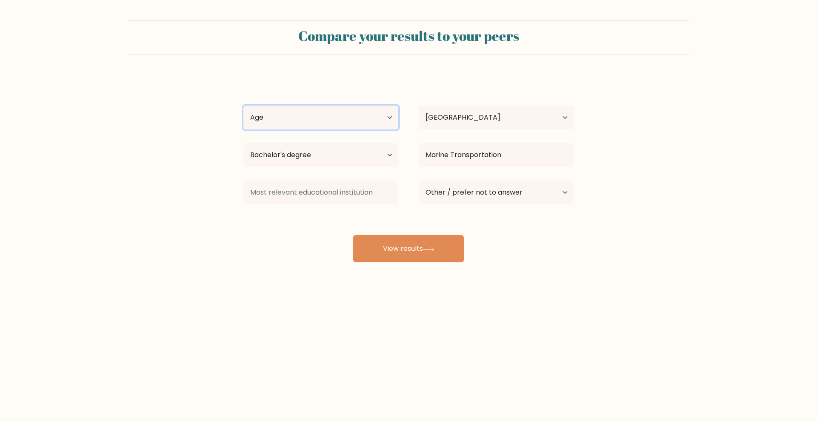
click at [283, 125] on select "Age Under 18 years old 18-24 years old 25-34 years old 35-44 years old 45-54 ye…" at bounding box center [320, 118] width 155 height 24
select select "25_34"
click at [243, 106] on select "Age Under 18 years old 18-24 years old 25-34 years old 35-44 years old 45-54 ye…" at bounding box center [320, 118] width 155 height 24
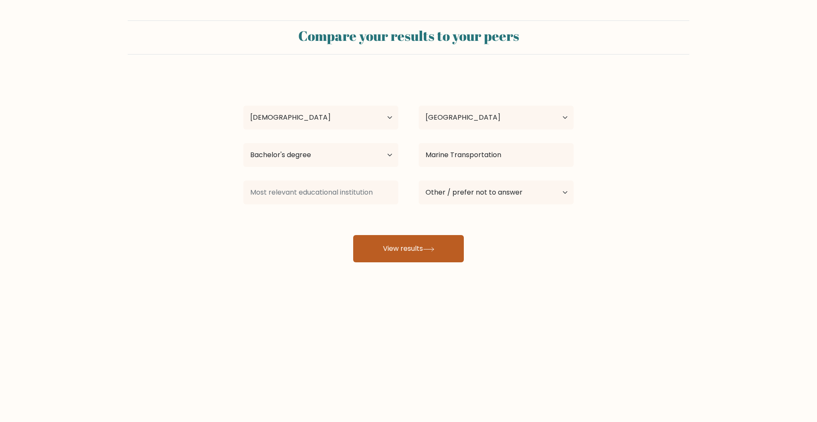
click at [409, 259] on button "View results" at bounding box center [408, 248] width 111 height 27
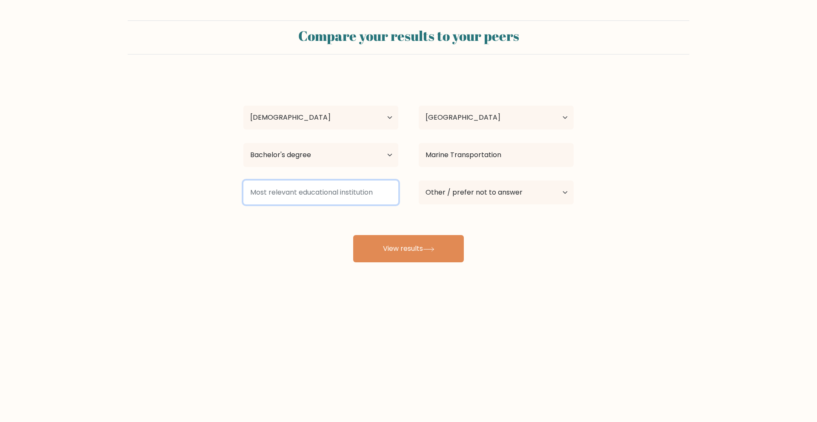
click at [305, 186] on input at bounding box center [320, 192] width 155 height 24
type input "n"
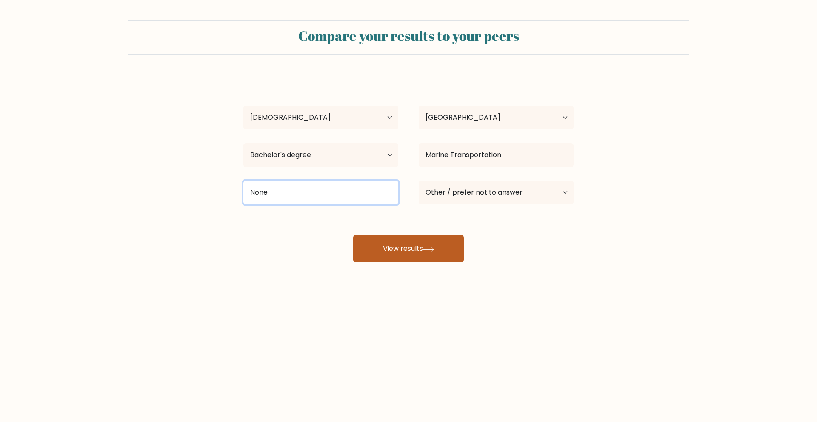
type input "None"
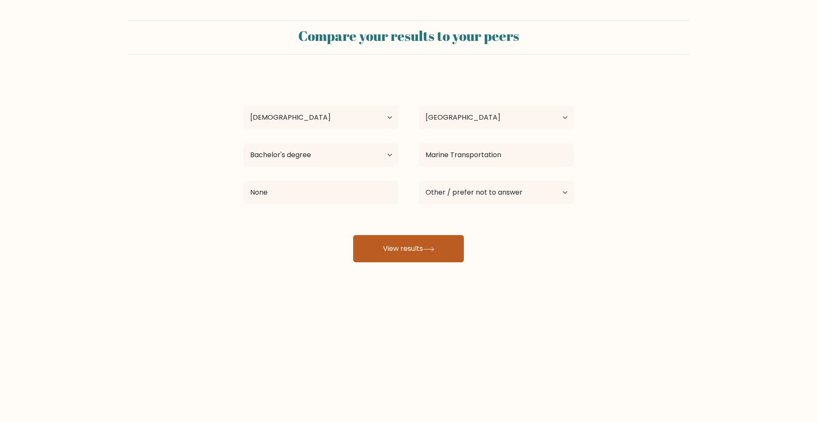
click at [412, 252] on button "View results" at bounding box center [408, 248] width 111 height 27
